Goal: Task Accomplishment & Management: Manage account settings

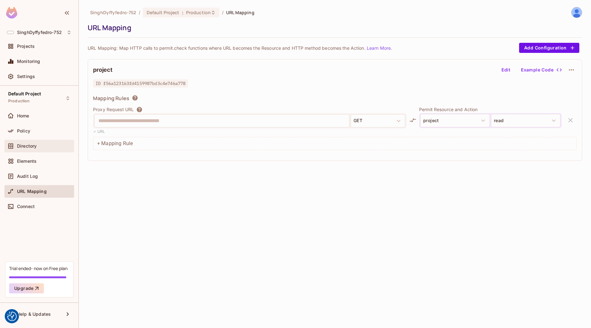
click at [31, 149] on div "Directory" at bounding box center [39, 146] width 65 height 8
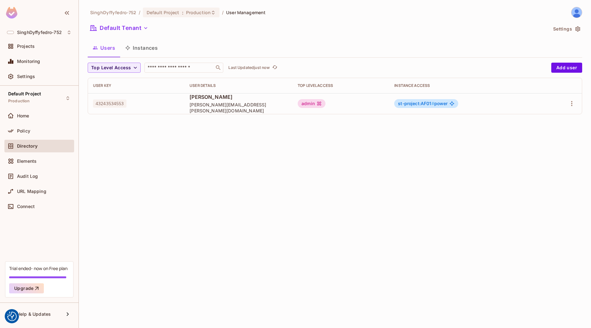
drag, startPoint x: 570, startPoint y: 67, endPoint x: 364, endPoint y: 200, distance: 245.1
click at [364, 200] on div "SinghDyffyfedro-752 / Default Project : Production / User Management Default Te…" at bounding box center [335, 164] width 512 height 328
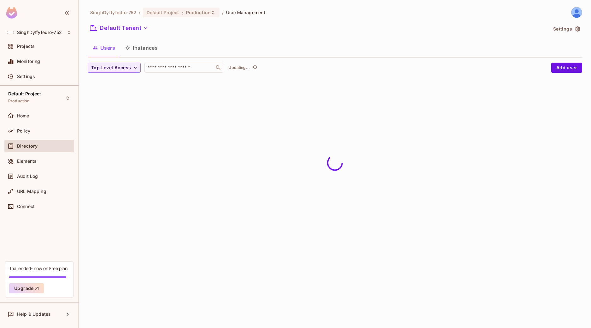
click at [33, 147] on span "Directory" at bounding box center [27, 146] width 20 height 5
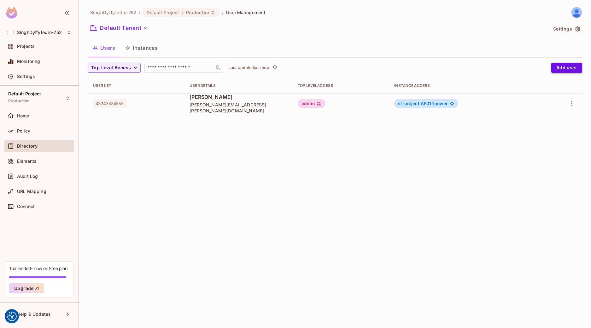
click at [565, 69] on button "Add user" at bounding box center [566, 68] width 31 height 10
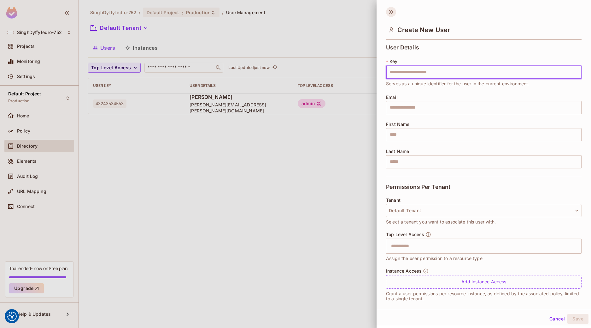
click at [394, 11] on icon at bounding box center [391, 12] width 10 height 10
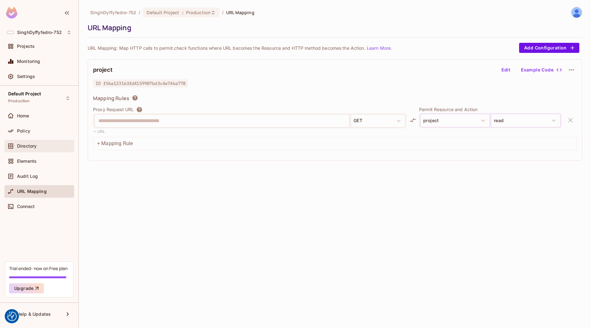
click at [29, 147] on span "Directory" at bounding box center [27, 146] width 20 height 5
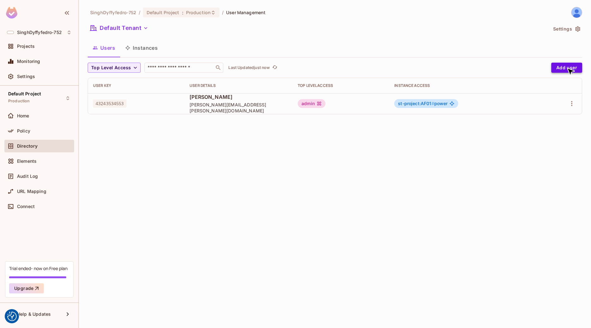
click at [566, 68] on button "Add user" at bounding box center [566, 68] width 31 height 10
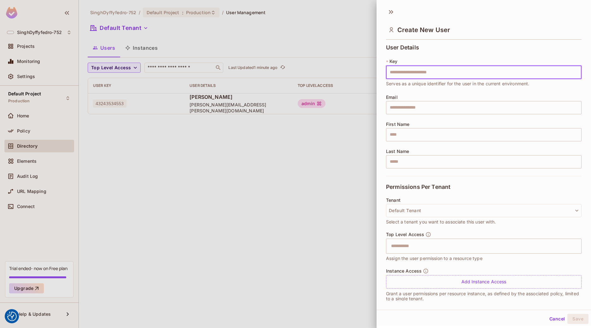
click at [552, 322] on button "Cancel" at bounding box center [557, 319] width 20 height 10
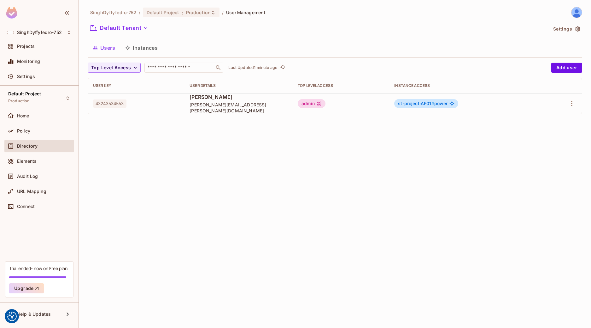
drag, startPoint x: 160, startPoint y: 47, endPoint x: 136, endPoint y: 49, distance: 23.4
click at [136, 49] on button "Instances" at bounding box center [141, 48] width 43 height 16
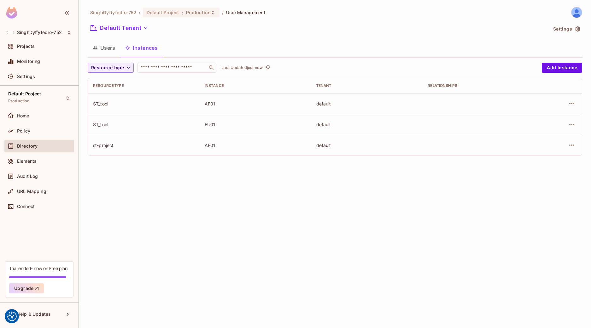
drag, startPoint x: 167, startPoint y: 51, endPoint x: 136, endPoint y: 46, distance: 31.8
click at [136, 46] on div "Users Instances" at bounding box center [335, 48] width 494 height 16
drag, startPoint x: 136, startPoint y: 50, endPoint x: 165, endPoint y: 47, distance: 28.5
click at [165, 47] on div "Users Instances" at bounding box center [335, 48] width 494 height 16
click at [150, 50] on button "Instances" at bounding box center [141, 48] width 43 height 16
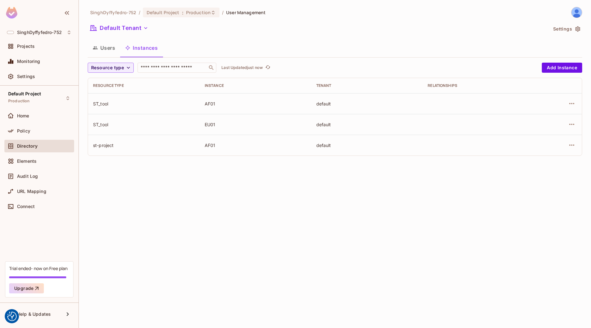
click at [109, 49] on button "Users" at bounding box center [104, 48] width 32 height 16
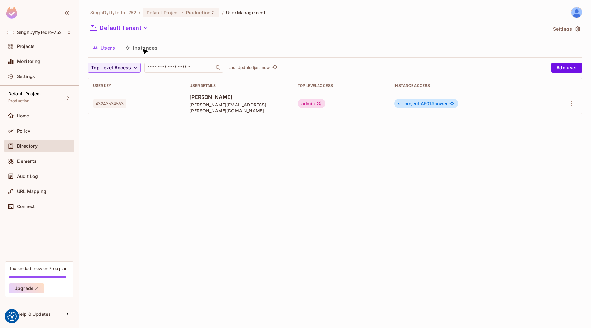
click at [142, 48] on button "Instances" at bounding box center [141, 48] width 43 height 16
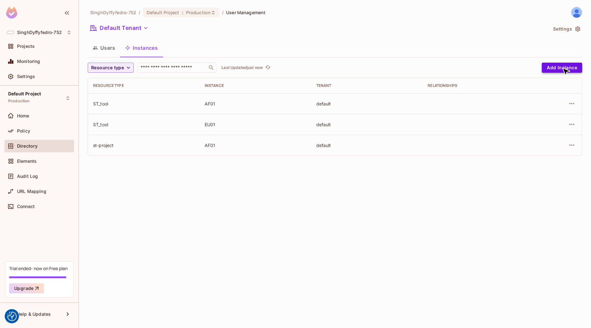
click at [562, 68] on button "Add Instance" at bounding box center [562, 68] width 40 height 10
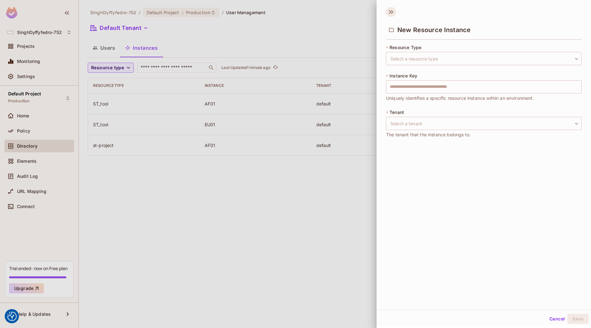
click at [392, 11] on icon at bounding box center [391, 12] width 10 height 10
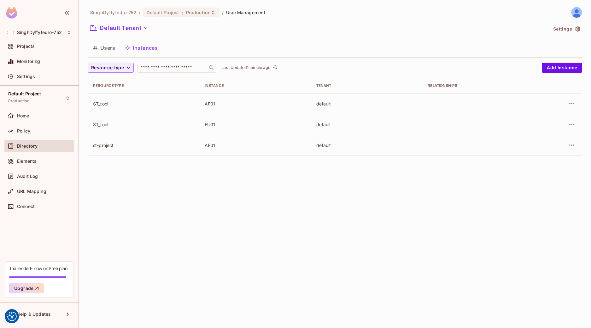
click at [101, 49] on button "Users" at bounding box center [104, 48] width 32 height 16
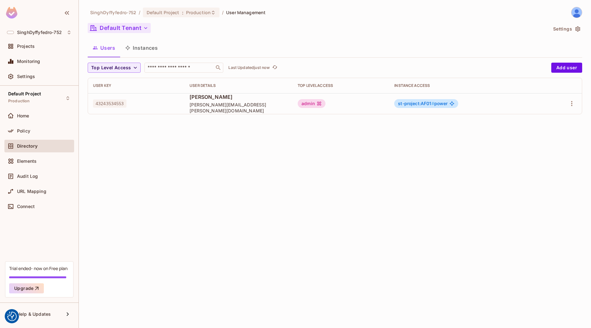
click at [147, 26] on icon "button" at bounding box center [145, 28] width 6 height 6
click at [119, 28] on button "Default Tenant" at bounding box center [119, 28] width 63 height 10
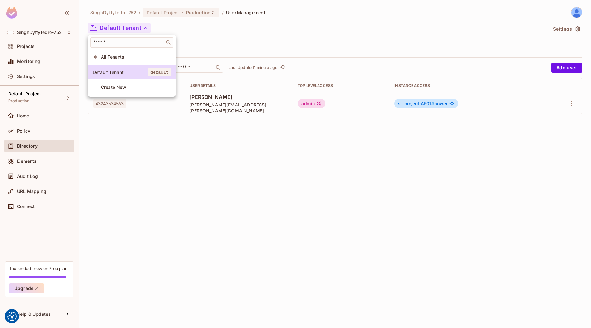
click at [362, 48] on div at bounding box center [295, 164] width 591 height 328
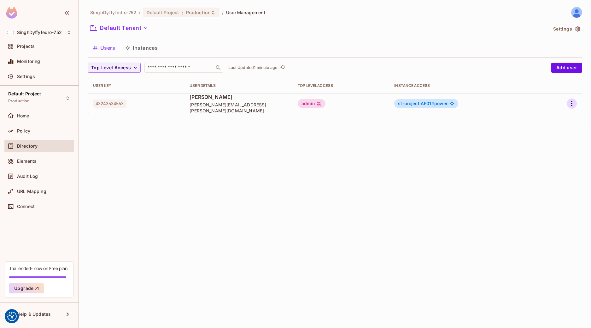
click at [572, 105] on icon "button" at bounding box center [572, 104] width 8 height 8
click at [562, 28] on div at bounding box center [295, 164] width 591 height 328
click at [564, 28] on button "Settings" at bounding box center [566, 29] width 32 height 10
click at [573, 104] on icon "button" at bounding box center [572, 104] width 8 height 8
click at [571, 104] on icon "button" at bounding box center [571, 103] width 1 height 5
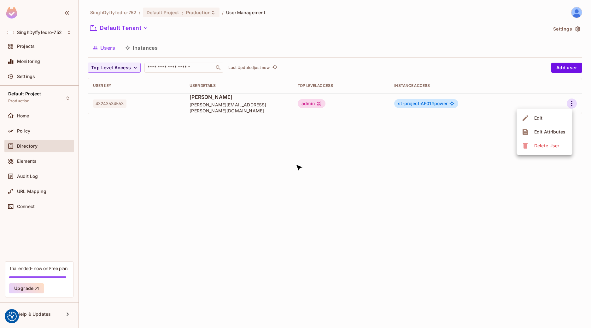
click at [295, 164] on div at bounding box center [295, 164] width 591 height 328
click at [142, 48] on button "Instances" at bounding box center [141, 48] width 43 height 16
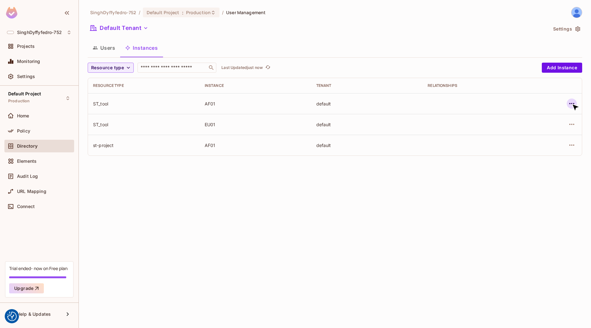
click at [571, 104] on icon "button" at bounding box center [571, 103] width 5 height 1
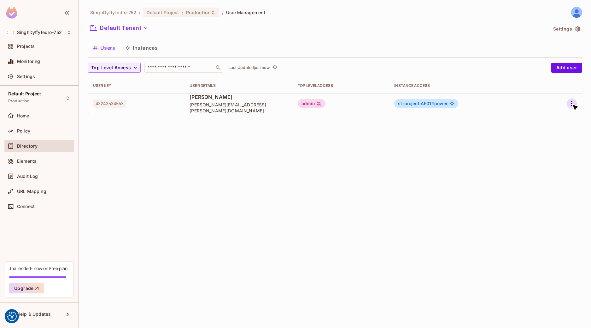
click at [571, 104] on icon "button" at bounding box center [571, 103] width 1 height 5
click at [544, 132] on div "Edit Attributes" at bounding box center [549, 132] width 31 height 6
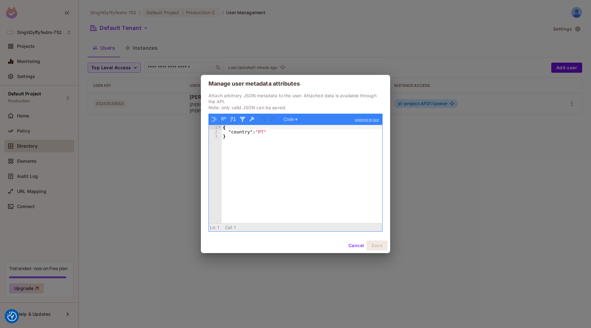
click at [357, 246] on button "Cancel" at bounding box center [356, 246] width 20 height 10
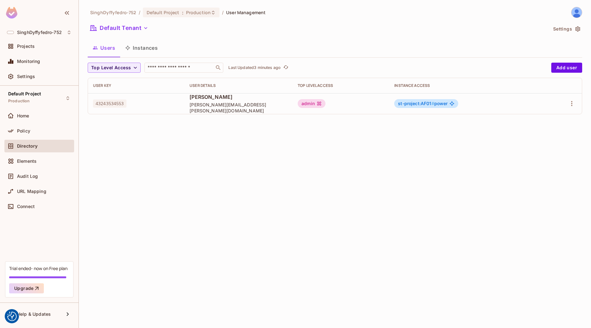
drag, startPoint x: 163, startPoint y: 48, endPoint x: 87, endPoint y: 48, distance: 76.0
click at [87, 48] on div "SinghDyffyfedro-752 / Default Project : Production / User Management Default Te…" at bounding box center [335, 164] width 512 height 328
drag, startPoint x: 87, startPoint y: 49, endPoint x: 181, endPoint y: 50, distance: 93.6
click at [181, 50] on div "SinghDyffyfedro-752 / Default Project : Production / User Management Default Te…" at bounding box center [335, 164] width 512 height 328
